Goal: Task Accomplishment & Management: Manage account settings

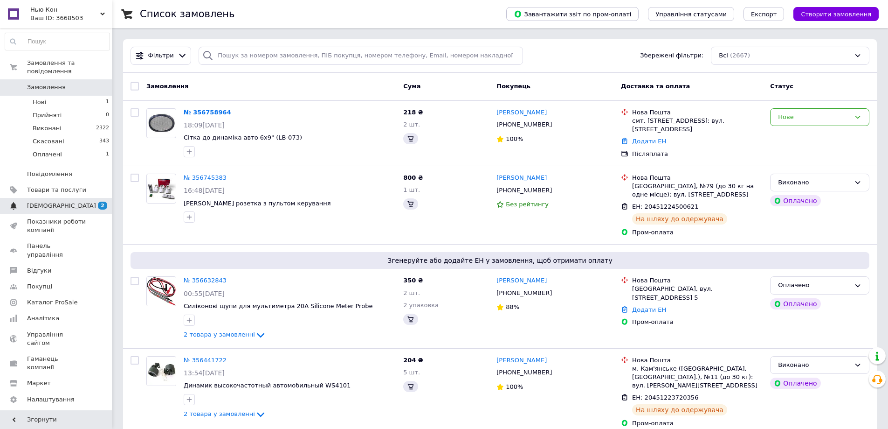
click at [40, 201] on span "[DEMOGRAPHIC_DATA]" at bounding box center [61, 205] width 69 height 8
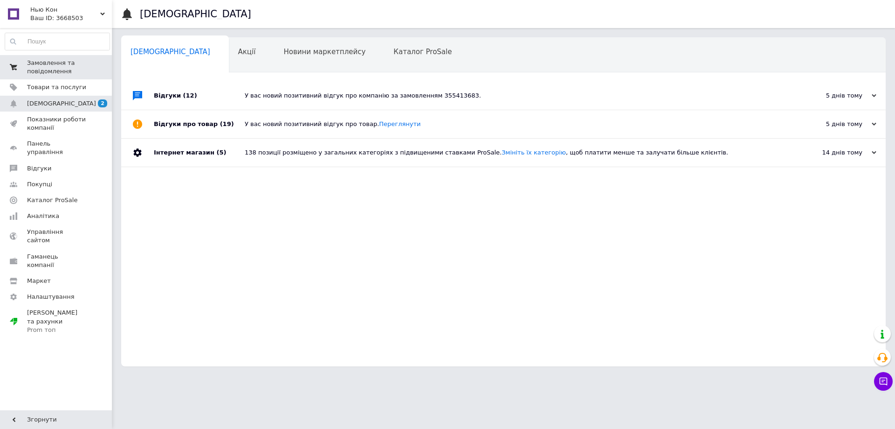
click at [40, 72] on span "Замовлення та повідомлення" at bounding box center [56, 67] width 59 height 17
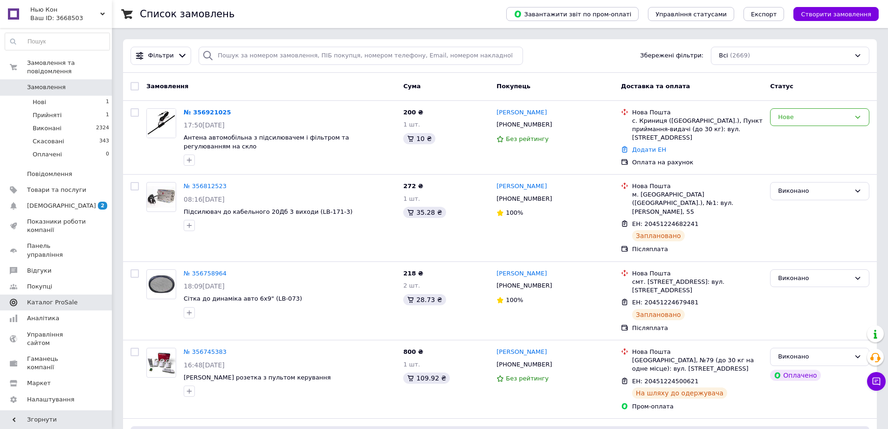
click at [37, 298] on span "Каталог ProSale" at bounding box center [52, 302] width 50 height 8
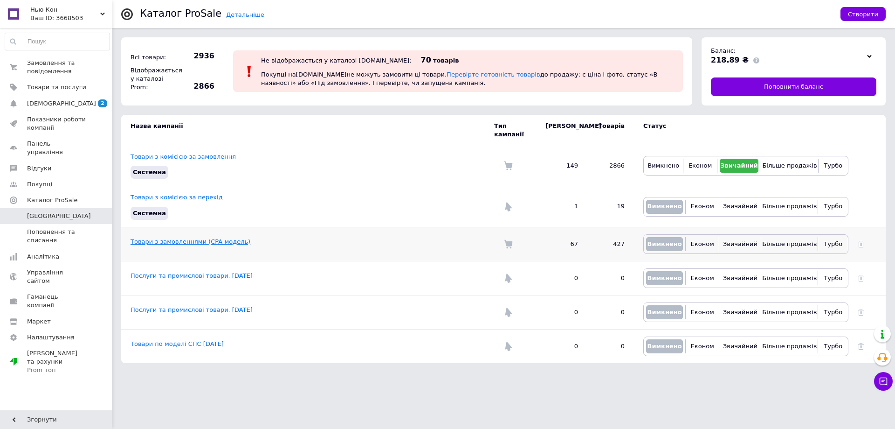
click at [229, 238] on link "Товари з замовленнями (CPA модель)" at bounding box center [191, 241] width 120 height 7
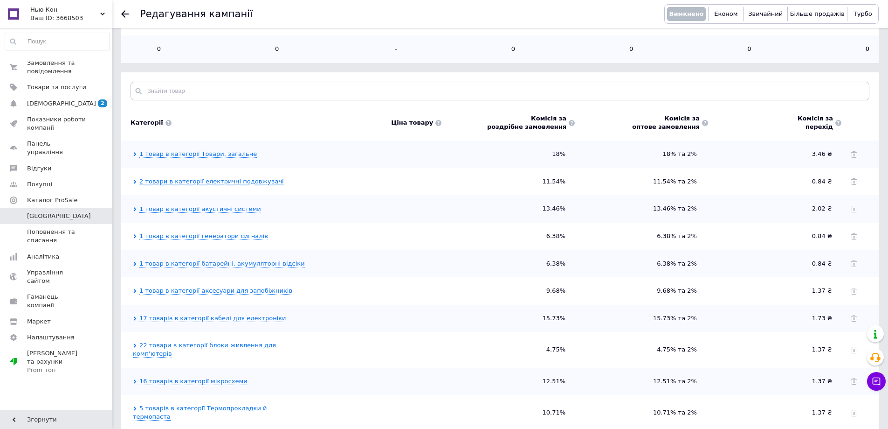
scroll to position [233, 0]
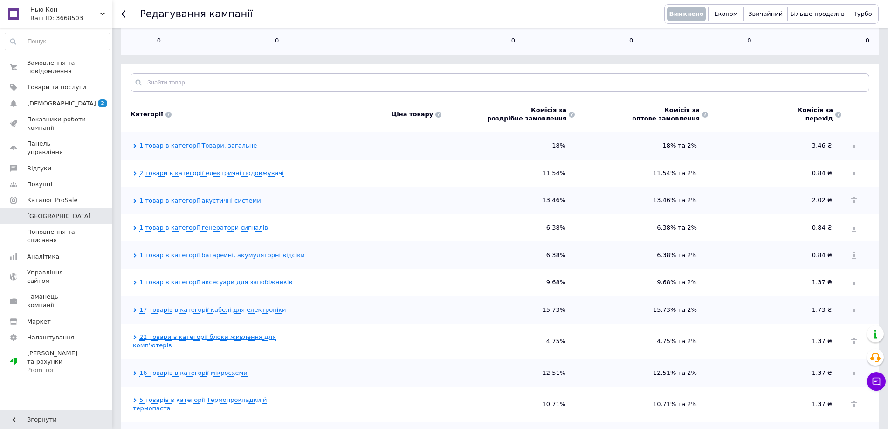
click at [166, 333] on link "22 товари в категорії блоки живлення для комп'ютерів" at bounding box center [204, 341] width 143 height 16
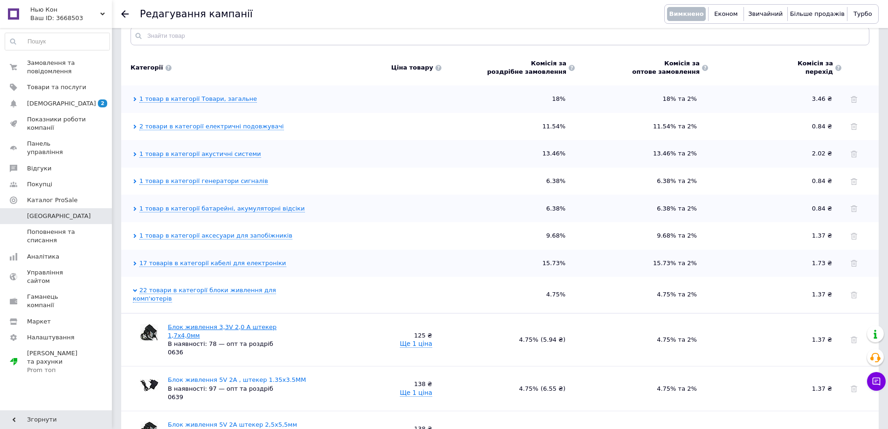
scroll to position [140, 0]
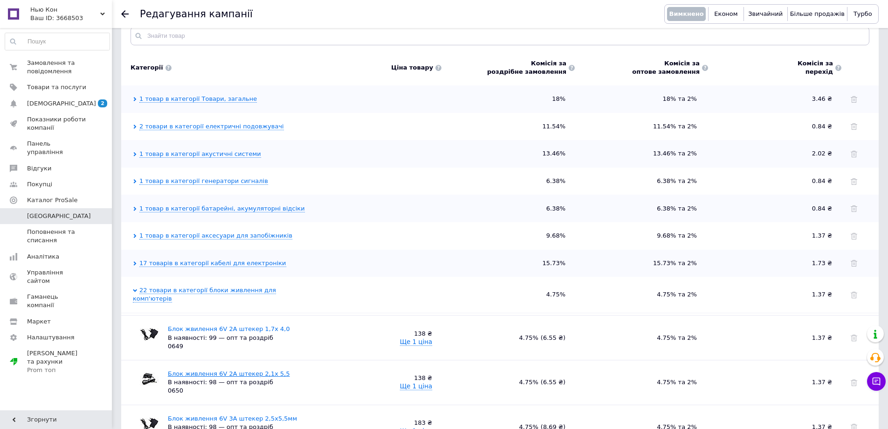
click at [208, 370] on link "Блок живлення 6V 2A штекер 2,1x 5,5" at bounding box center [229, 373] width 122 height 7
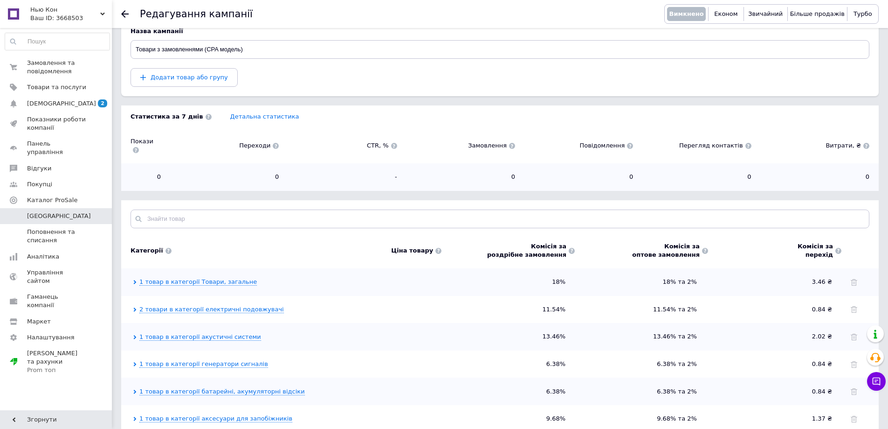
scroll to position [93, 0]
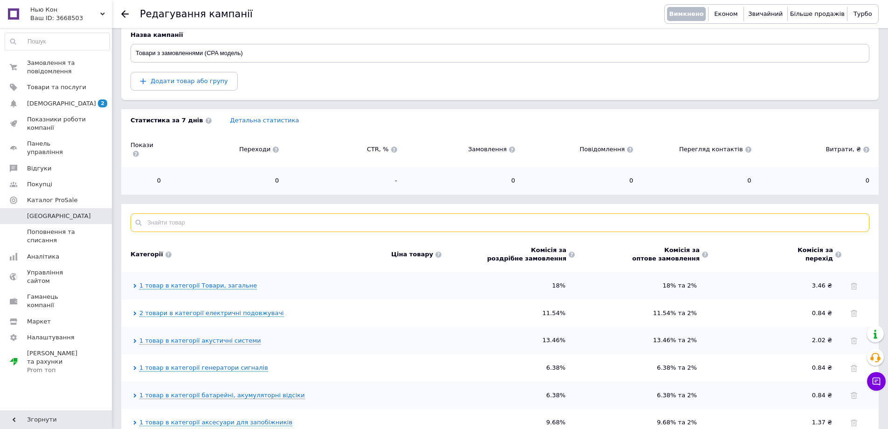
click at [173, 213] on input "text" at bounding box center [500, 222] width 739 height 19
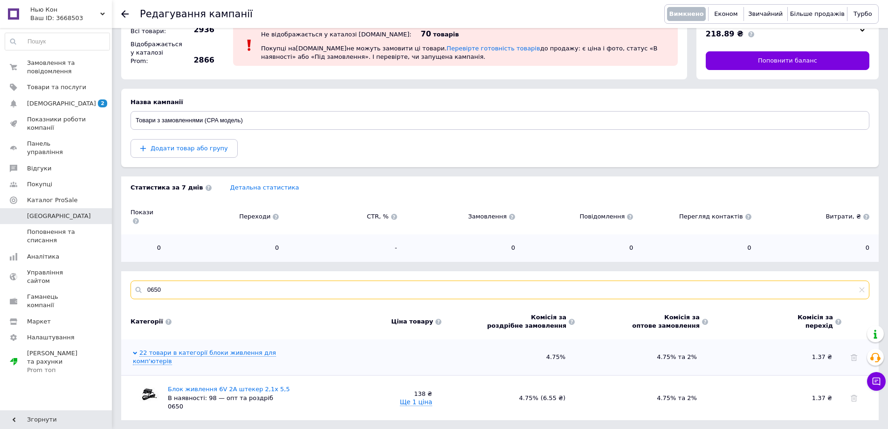
scroll to position [34, 0]
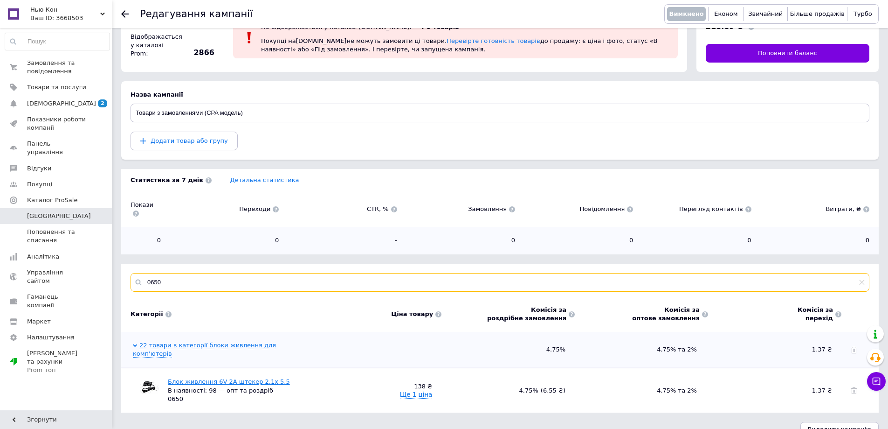
type input "0650"
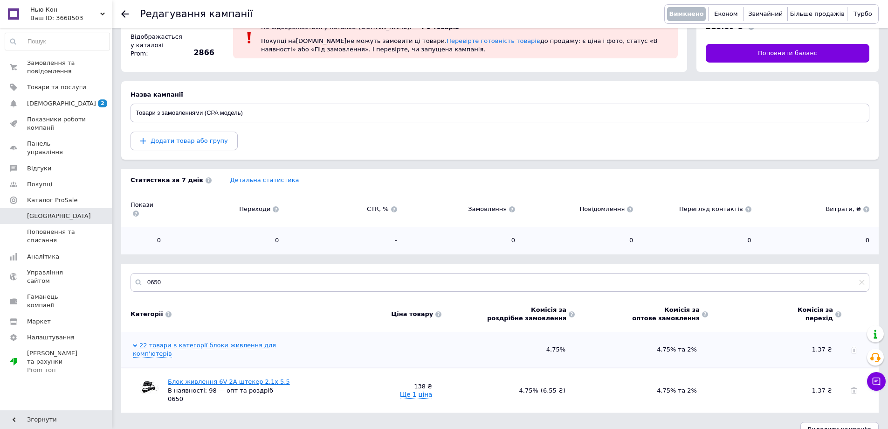
click at [185, 378] on link "Блок живлення 6V 2A штекер 2,1x 5,5" at bounding box center [229, 381] width 122 height 7
click at [46, 83] on span "Товари та послуги" at bounding box center [56, 87] width 59 height 8
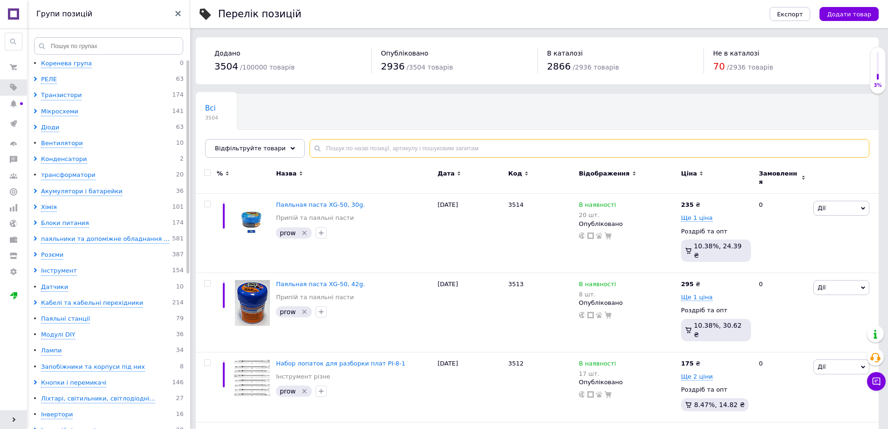
click at [325, 145] on input "text" at bounding box center [590, 148] width 560 height 19
type input "0650"
